Goal: Check status: Check status

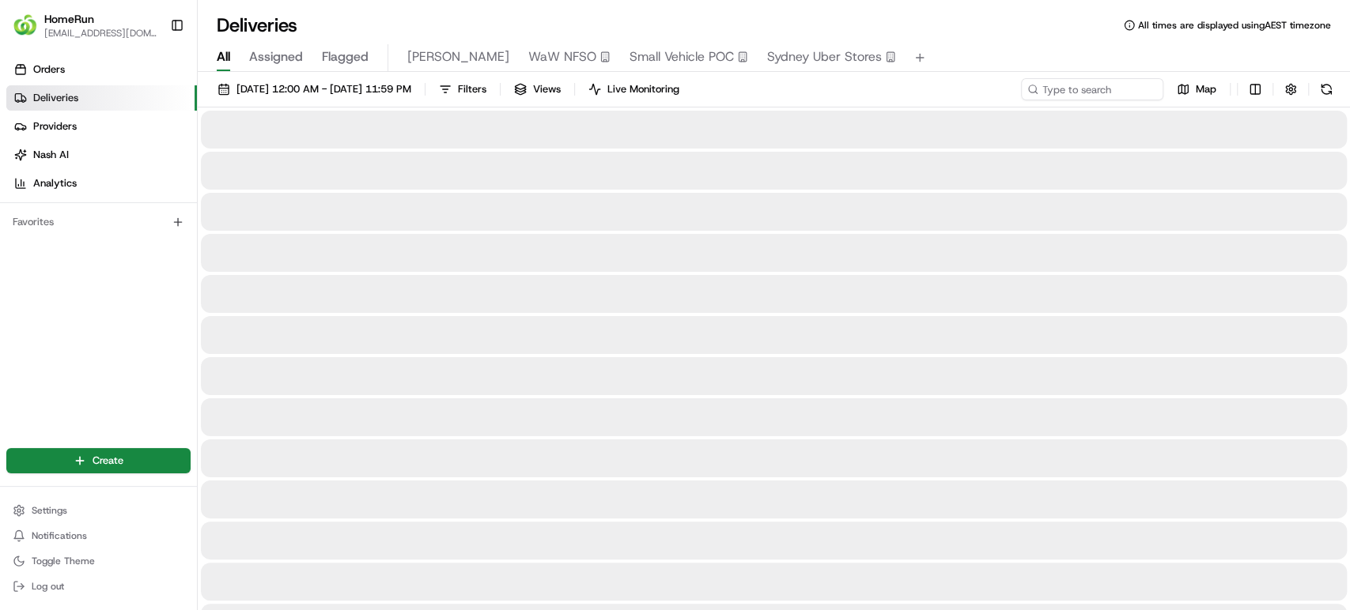
drag, startPoint x: 1126, startPoint y: 75, endPoint x: 1116, endPoint y: 90, distance: 18.2
click at [1115, 91] on input at bounding box center [1068, 89] width 190 height 22
paste input "265882573"
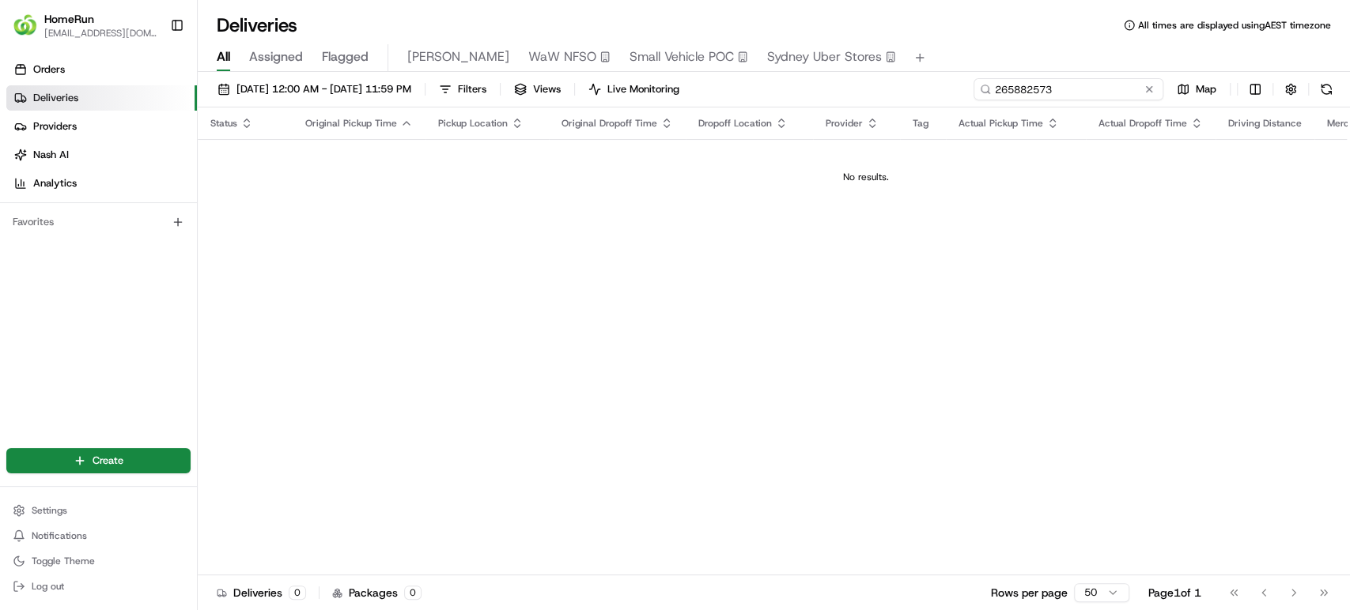
click at [992, 87] on input "265882573" at bounding box center [1068, 89] width 190 height 22
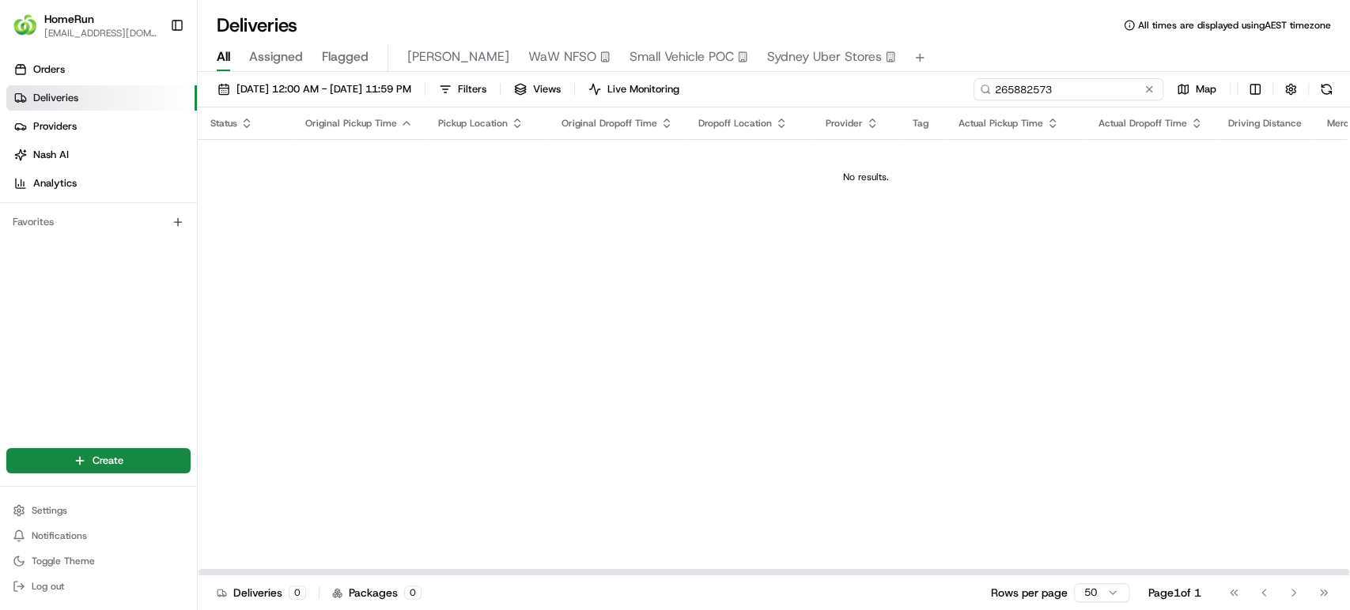
click at [1085, 80] on input "265882573" at bounding box center [1068, 89] width 190 height 22
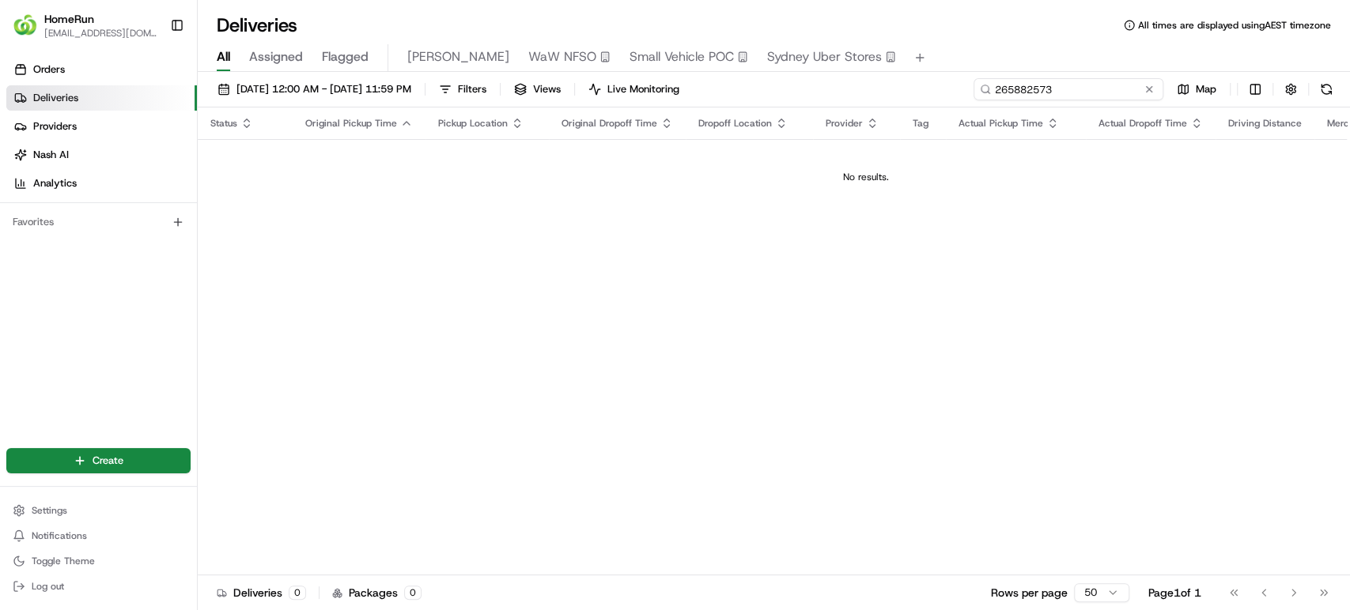
type input "265882573"
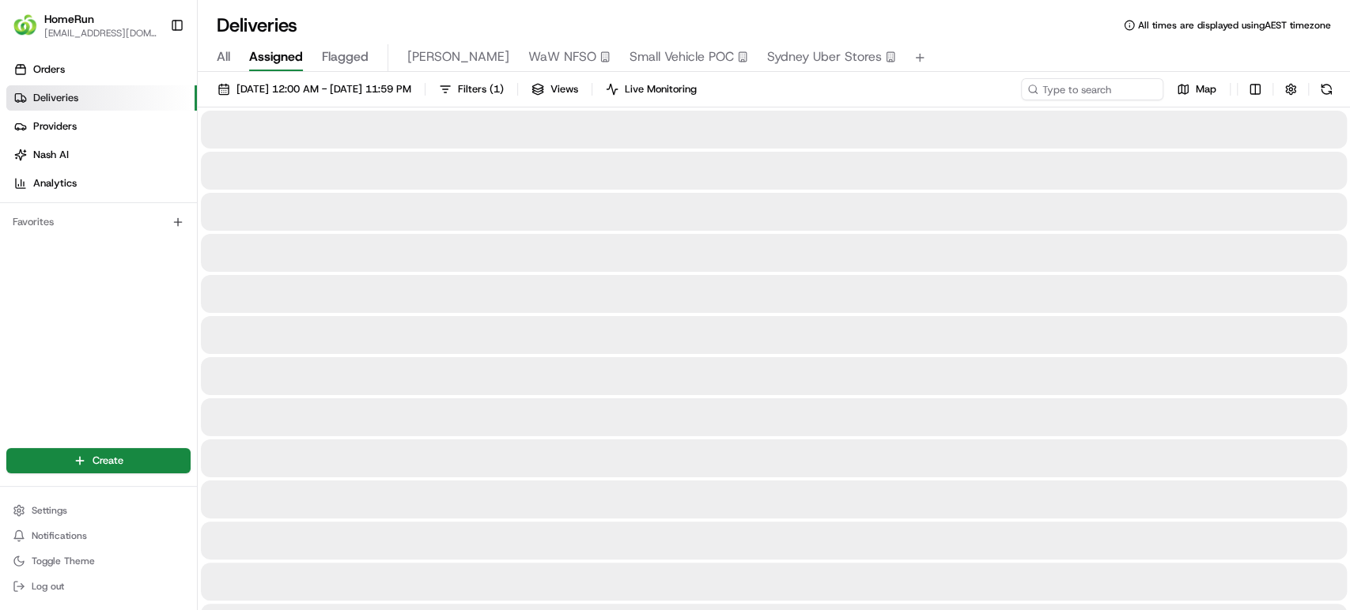
click at [278, 60] on span "Assigned" at bounding box center [276, 56] width 54 height 19
click at [371, 62] on div "All Assigned Flagged [PERSON_NAME] WaW NFSO Small Vehicle POC [GEOGRAPHIC_DATA]…" at bounding box center [774, 58] width 1152 height 28
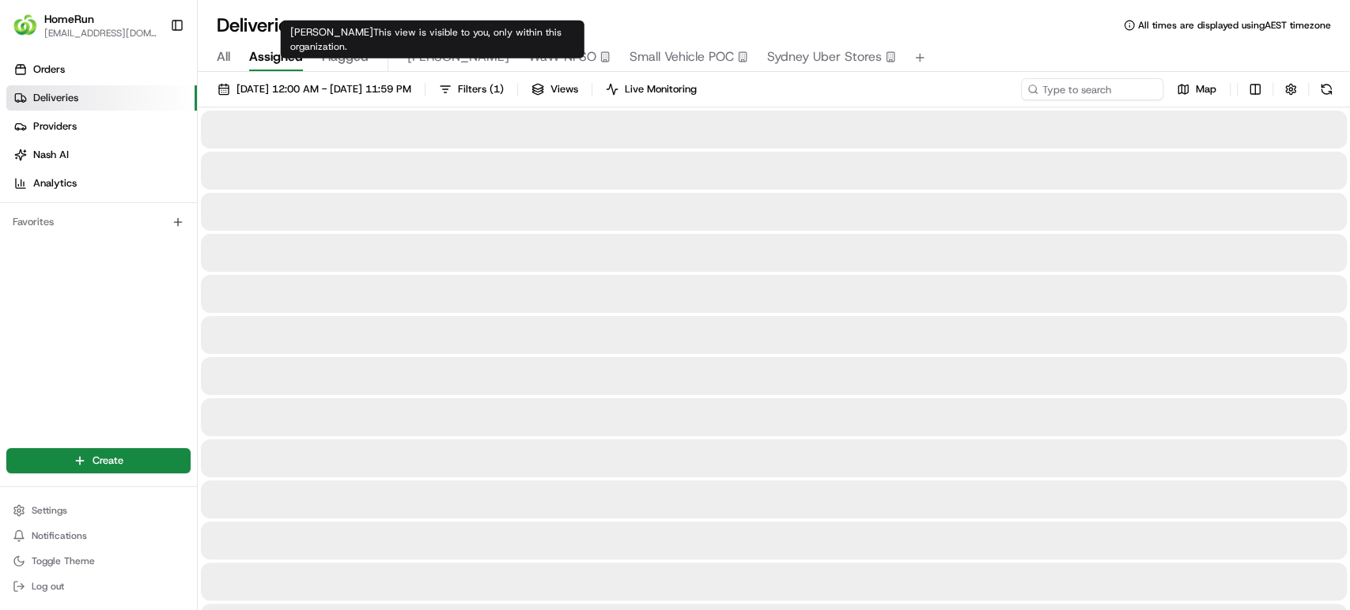
click at [419, 52] on span "[PERSON_NAME]" at bounding box center [458, 56] width 102 height 19
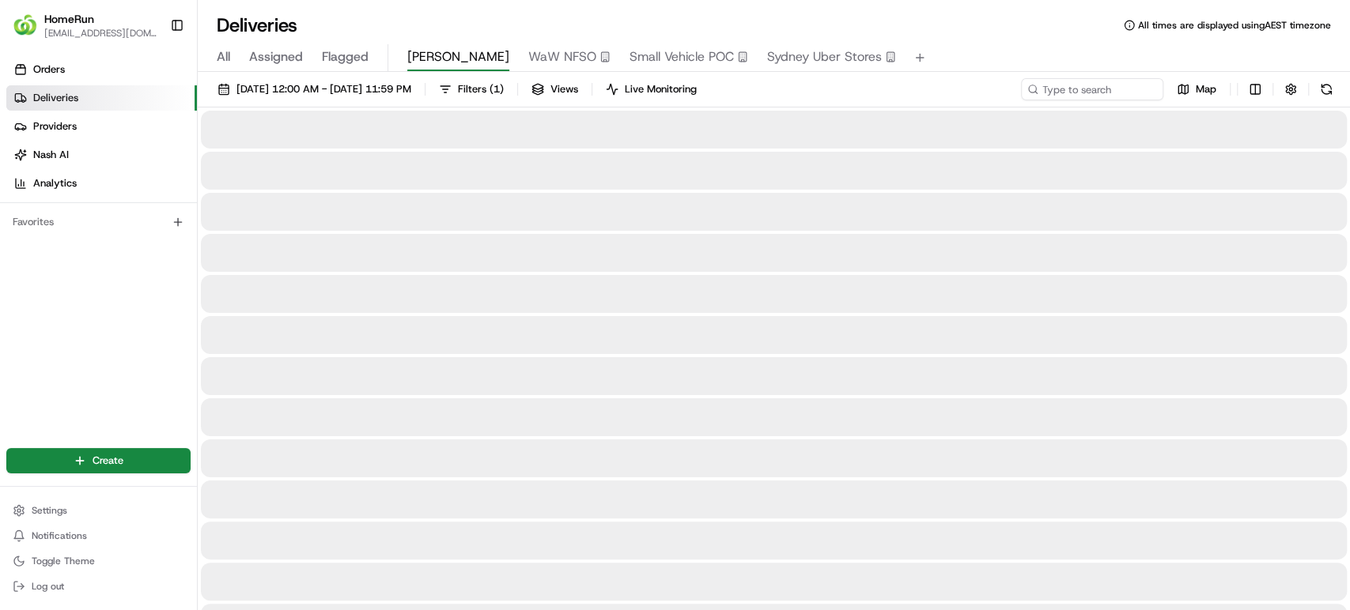
click at [231, 40] on div "All Assigned Flagged [PERSON_NAME] WaW NFSO Small Vehicle POC [GEOGRAPHIC_DATA]…" at bounding box center [774, 55] width 1152 height 34
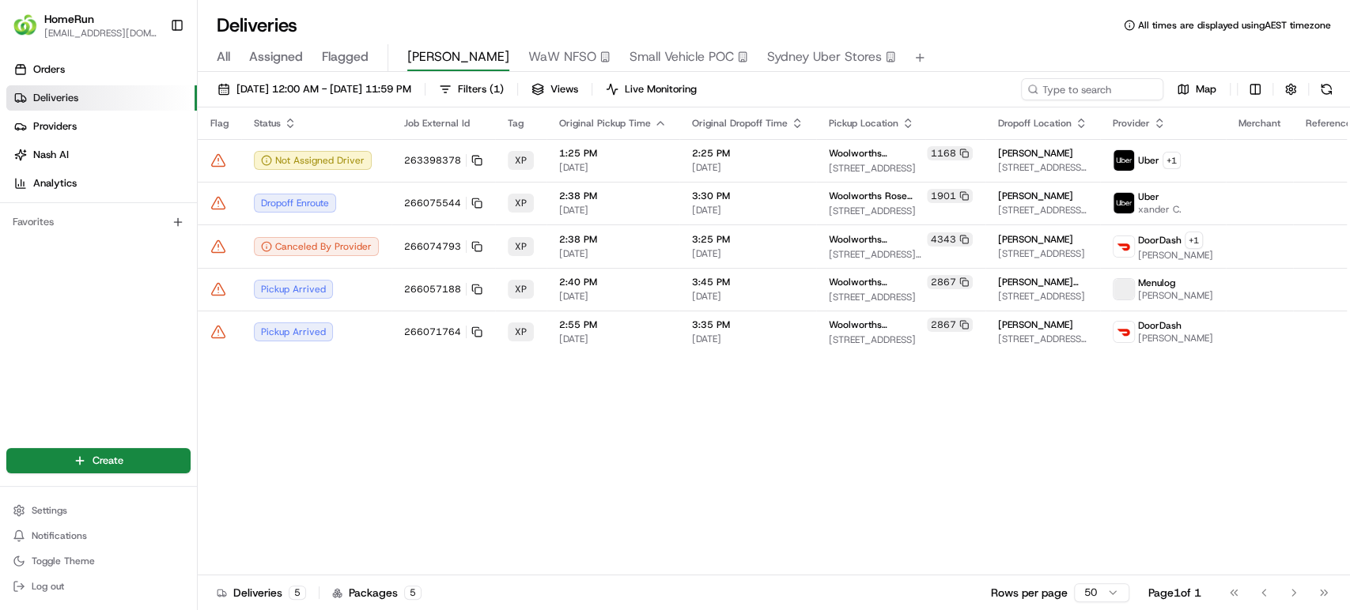
click at [223, 55] on span "All" at bounding box center [223, 56] width 13 height 19
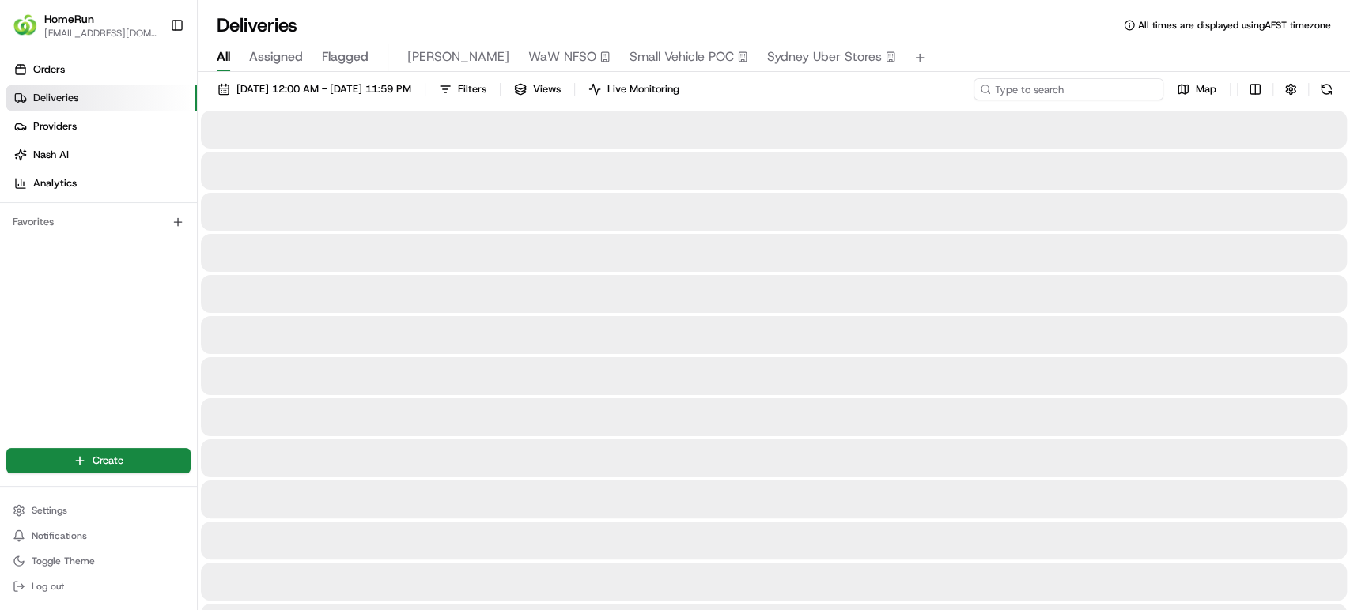
click at [1069, 94] on input at bounding box center [1068, 89] width 190 height 22
paste input "265882573"
click at [994, 83] on input "265882573" at bounding box center [1068, 89] width 190 height 22
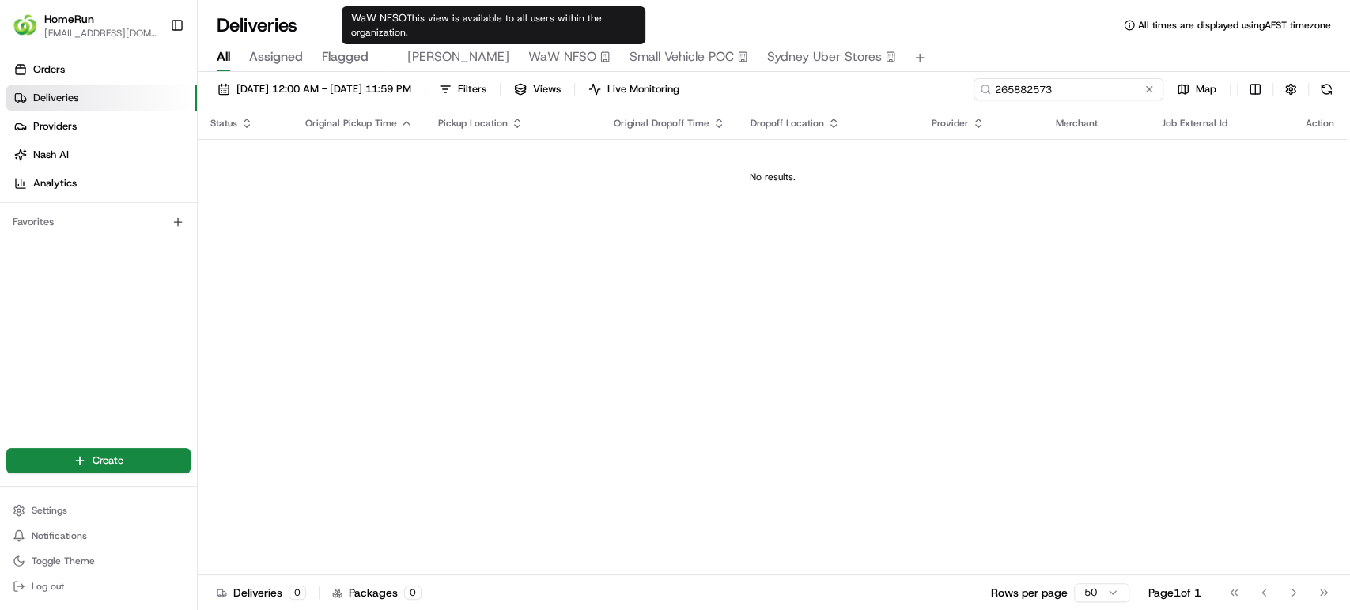
type input "265882573"
